Goal: Find specific page/section: Find specific page/section

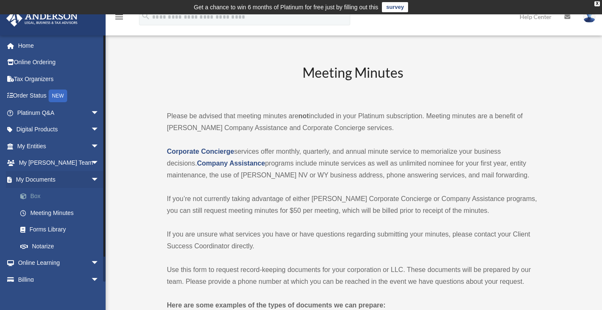
click at [33, 197] on link "Box" at bounding box center [62, 196] width 100 height 17
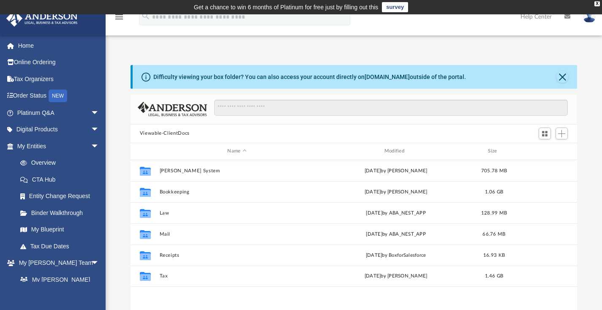
scroll to position [7, 7]
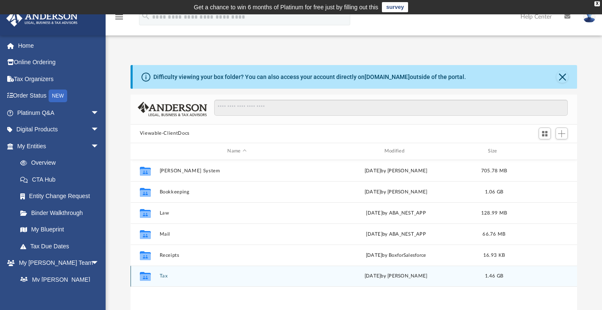
click at [169, 276] on button "Tax" at bounding box center [236, 275] width 155 height 5
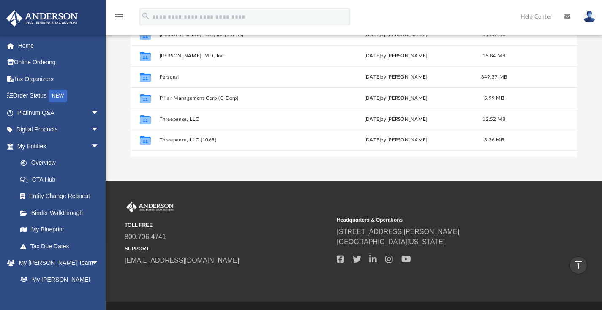
scroll to position [0, 0]
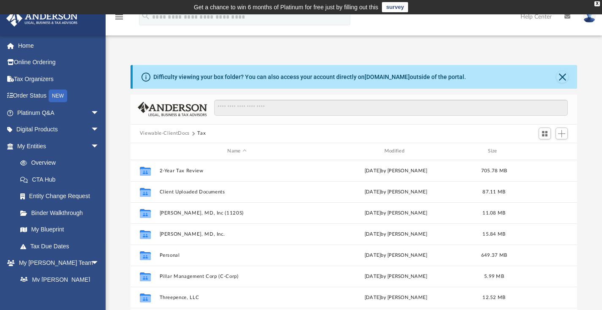
click at [180, 134] on button "Viewable-ClientDocs" at bounding box center [165, 134] width 50 height 8
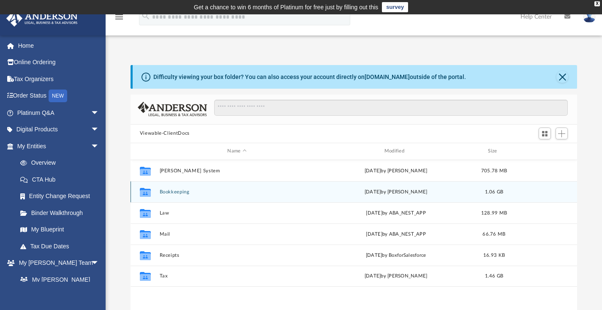
click at [168, 192] on button "Bookkeeping" at bounding box center [236, 191] width 155 height 5
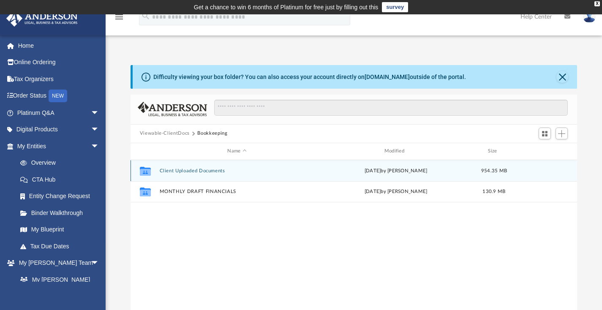
click at [171, 171] on button "Client Uploaded Documents" at bounding box center [236, 170] width 155 height 5
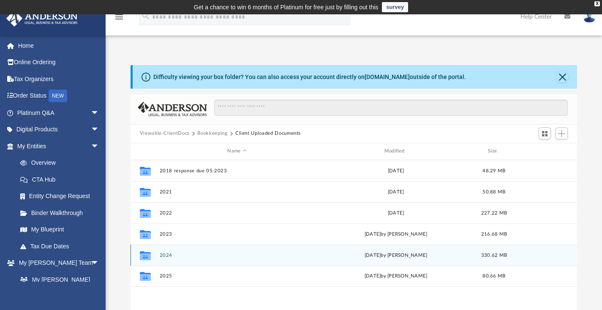
click at [167, 254] on button "2024" at bounding box center [236, 254] width 155 height 5
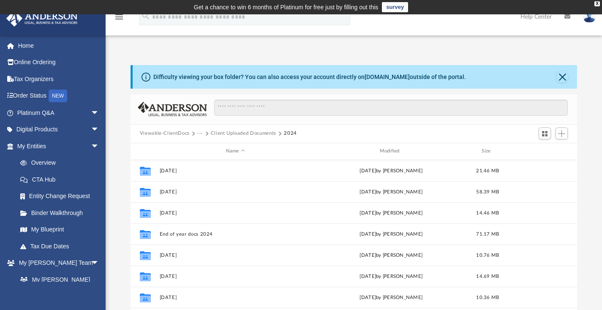
click at [254, 134] on button "Client Uploaded Documents" at bounding box center [244, 134] width 66 height 8
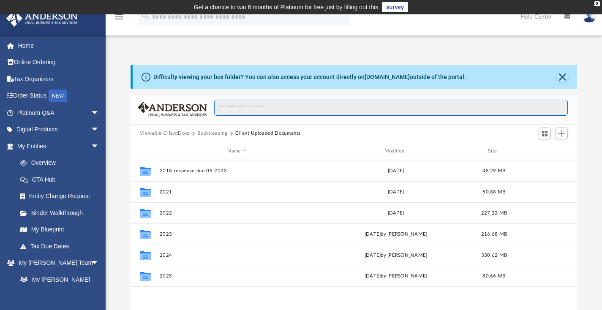
click at [238, 109] on input "Search files and folders" at bounding box center [391, 108] width 354 height 16
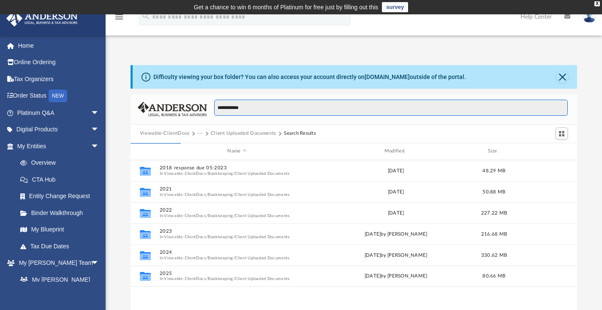
type input "**********"
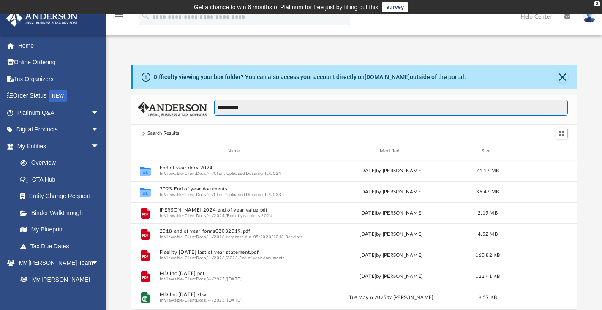
scroll to position [160, 440]
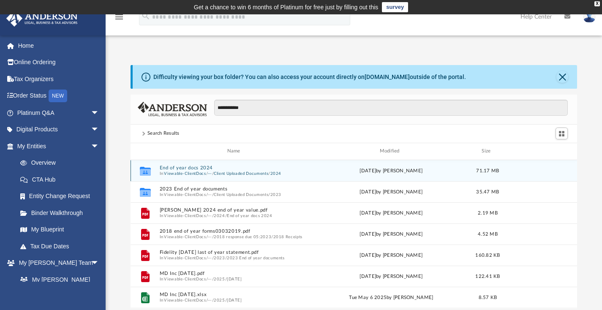
click at [189, 170] on button "End of year docs 2024" at bounding box center [235, 167] width 152 height 5
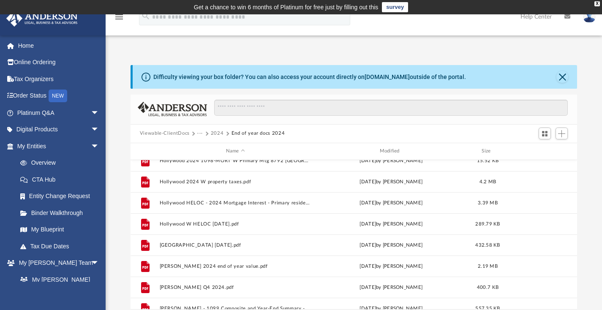
scroll to position [335, 0]
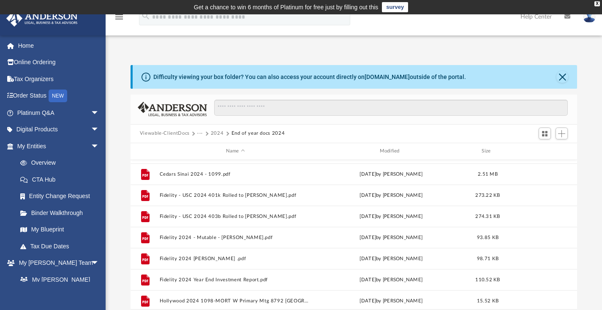
click at [201, 134] on button "···" at bounding box center [199, 134] width 5 height 8
click at [170, 137] on button "Viewable-ClientDocs" at bounding box center [165, 134] width 50 height 8
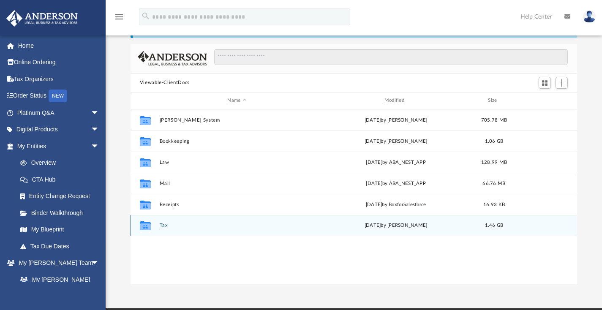
scroll to position [12, 0]
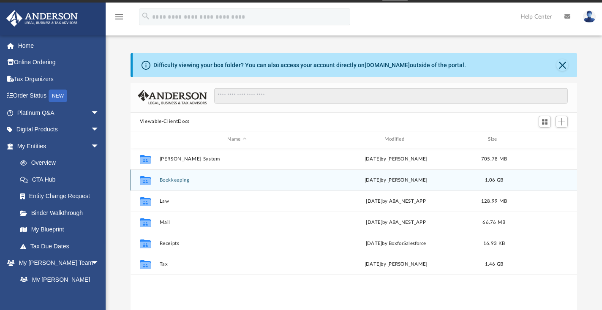
click at [170, 180] on button "Bookkeeping" at bounding box center [236, 179] width 155 height 5
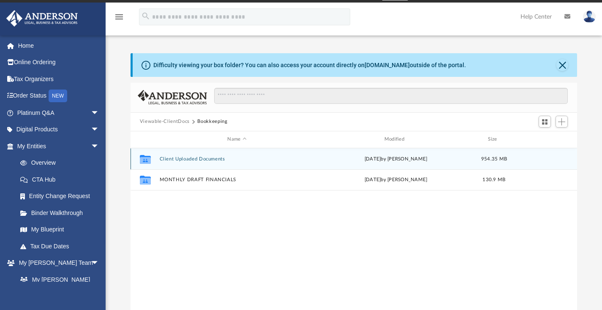
click at [174, 160] on button "Client Uploaded Documents" at bounding box center [236, 158] width 155 height 5
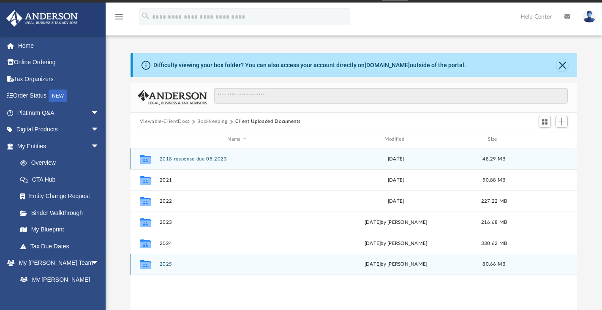
scroll to position [60, 0]
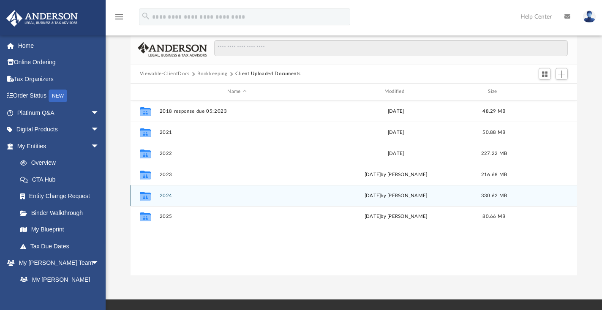
click at [168, 198] on button "2024" at bounding box center [236, 195] width 155 height 5
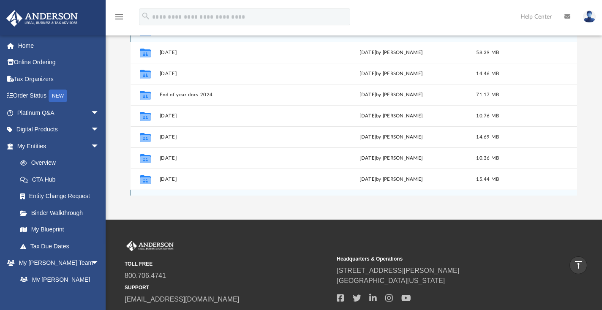
scroll to position [128, 0]
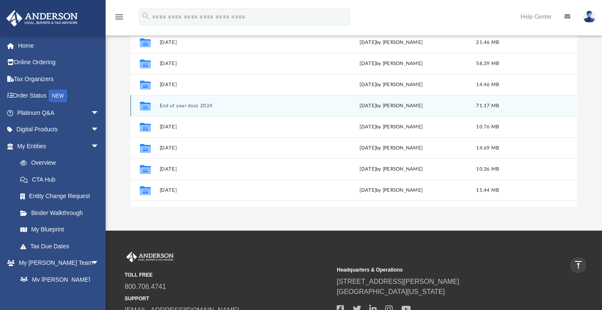
click at [186, 105] on button "End of year docs 2024" at bounding box center [235, 105] width 152 height 5
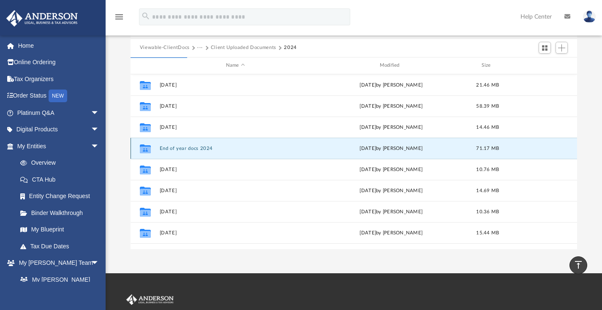
scroll to position [59, 0]
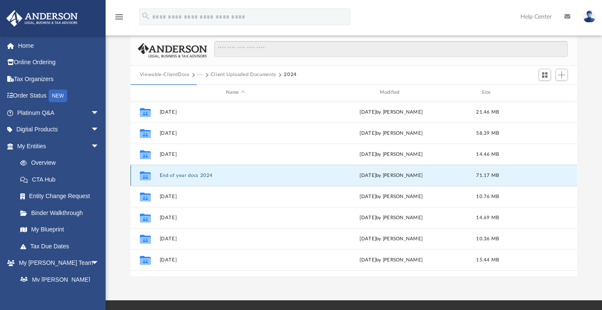
click at [189, 175] on button "End of year docs 2024" at bounding box center [235, 174] width 152 height 5
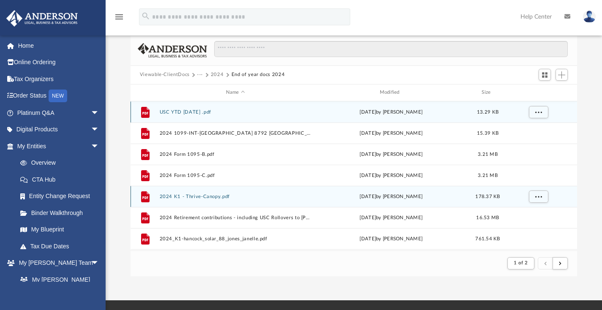
scroll to position [160, 440]
